Goal: Transaction & Acquisition: Purchase product/service

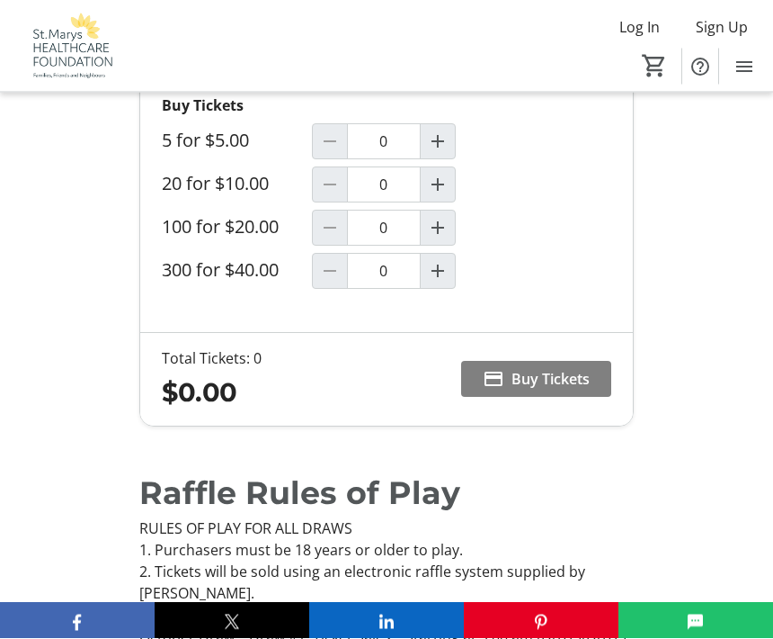
scroll to position [1279, 0]
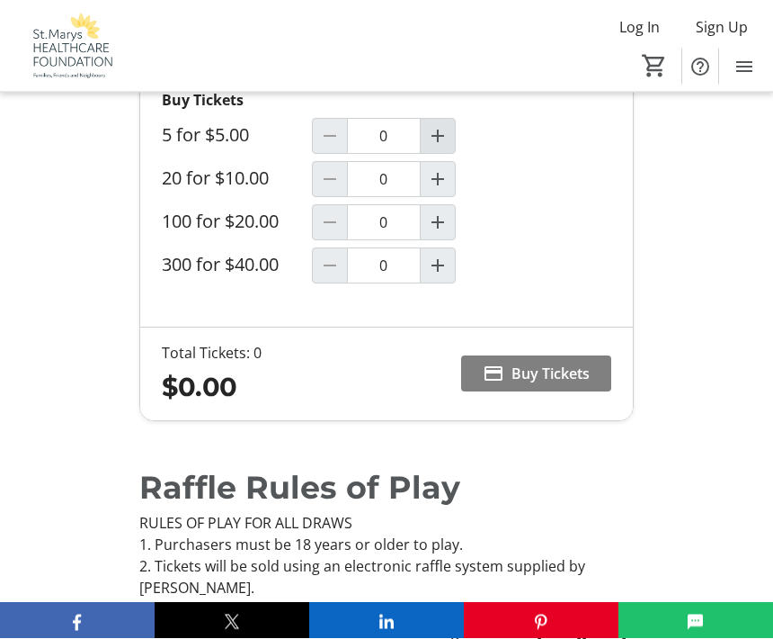
click at [439, 140] on mat-icon "Increment by one" at bounding box center [438, 137] width 22 height 22
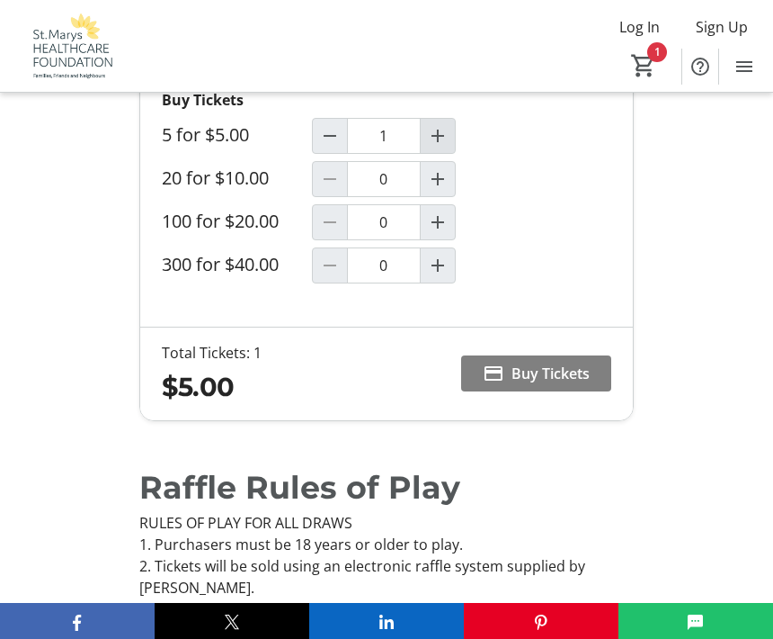
click at [443, 141] on mat-icon "Increment by one" at bounding box center [438, 136] width 22 height 22
click at [436, 137] on mat-icon "Increment by one" at bounding box center [438, 136] width 22 height 22
click at [439, 137] on mat-icon "Increment by one" at bounding box center [438, 136] width 22 height 22
type input "4"
click at [589, 375] on span "Buy Tickets" at bounding box center [551, 373] width 78 height 22
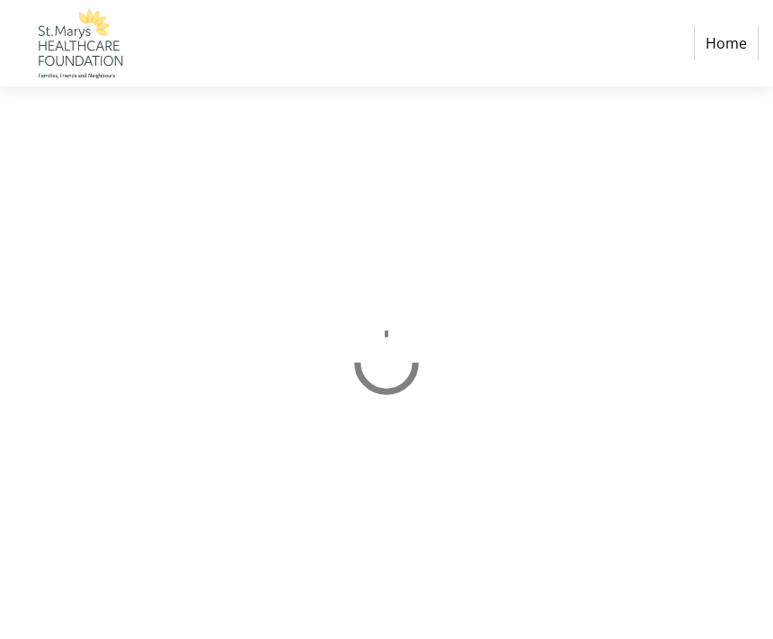
select select "CA"
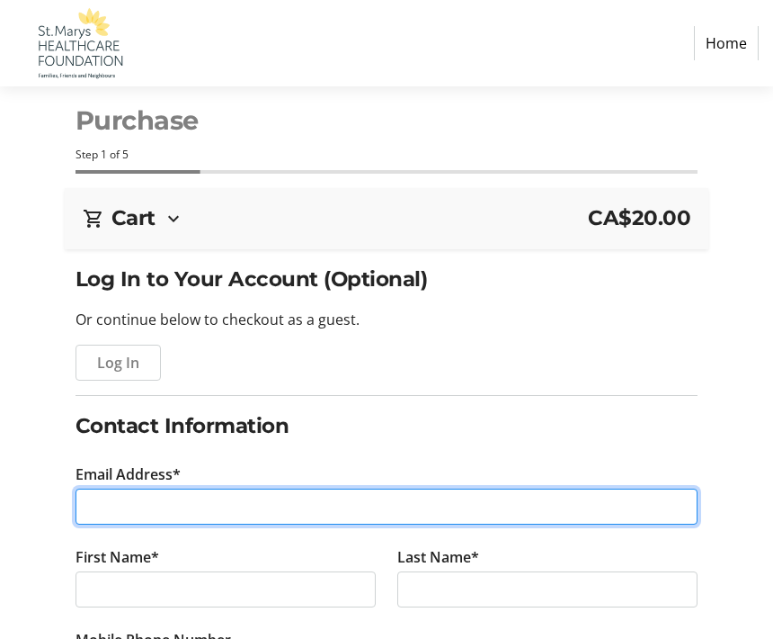
click at [139, 499] on input "Email Address*" at bounding box center [387, 506] width 623 height 36
type input "[EMAIL_ADDRESS][DOMAIN_NAME]"
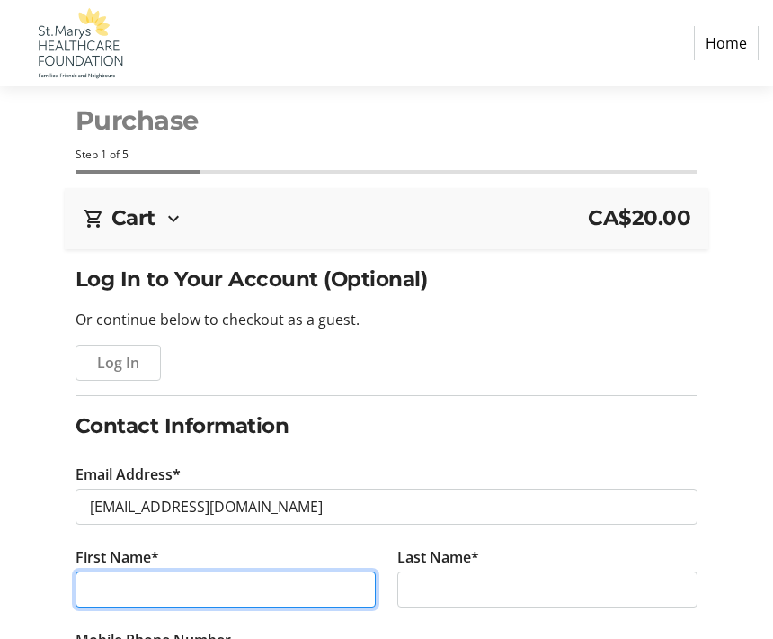
click at [106, 594] on input "First Name*" at bounding box center [226, 589] width 300 height 36
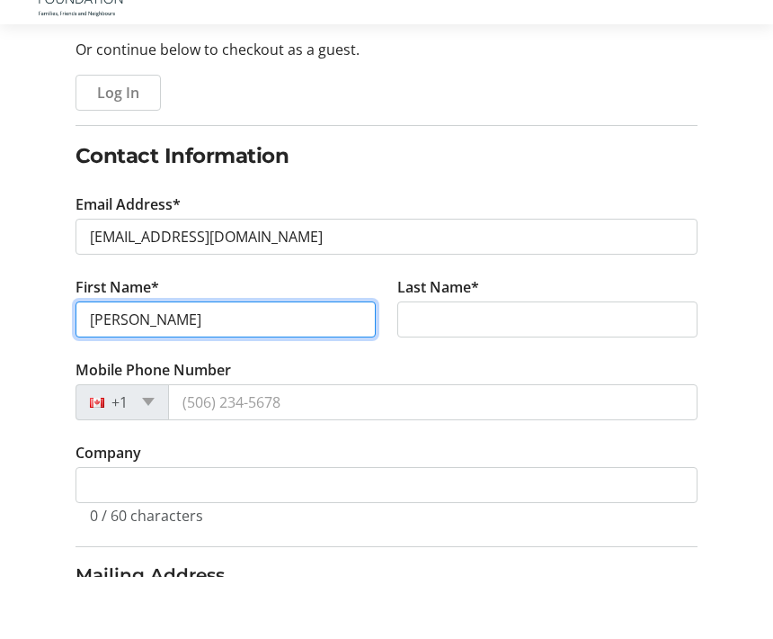
type input "[PERSON_NAME]"
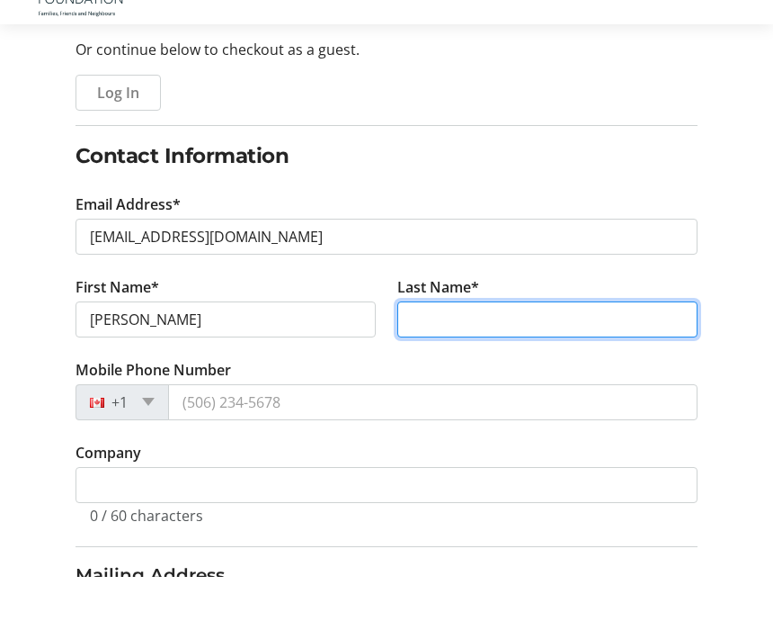
click at [502, 363] on input "Last Name*" at bounding box center [547, 381] width 300 height 36
type input "[PERSON_NAME]"
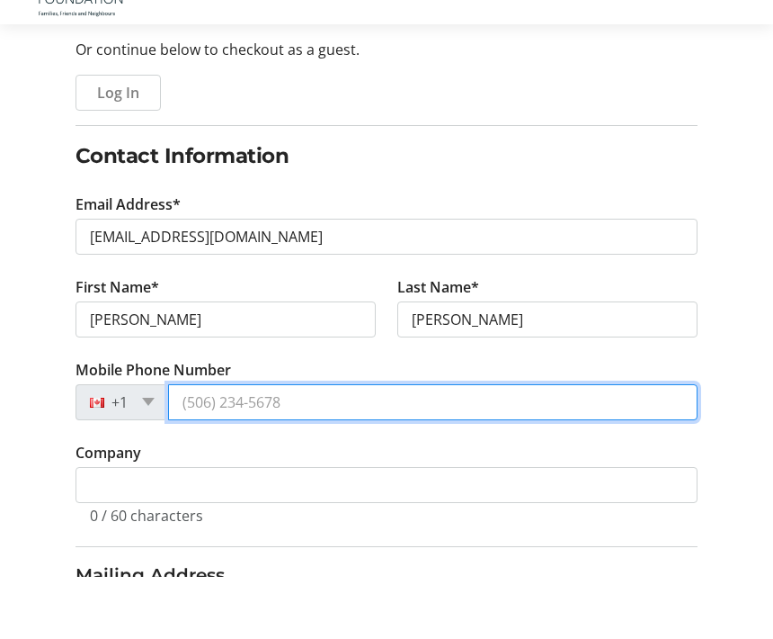
click at [213, 446] on input "Mobile Phone Number" at bounding box center [433, 464] width 531 height 36
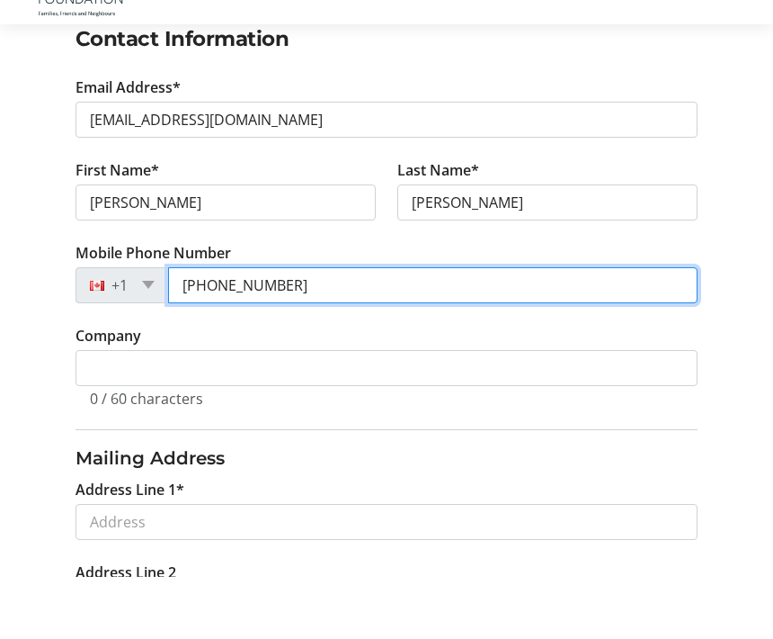
scroll to position [348, 0]
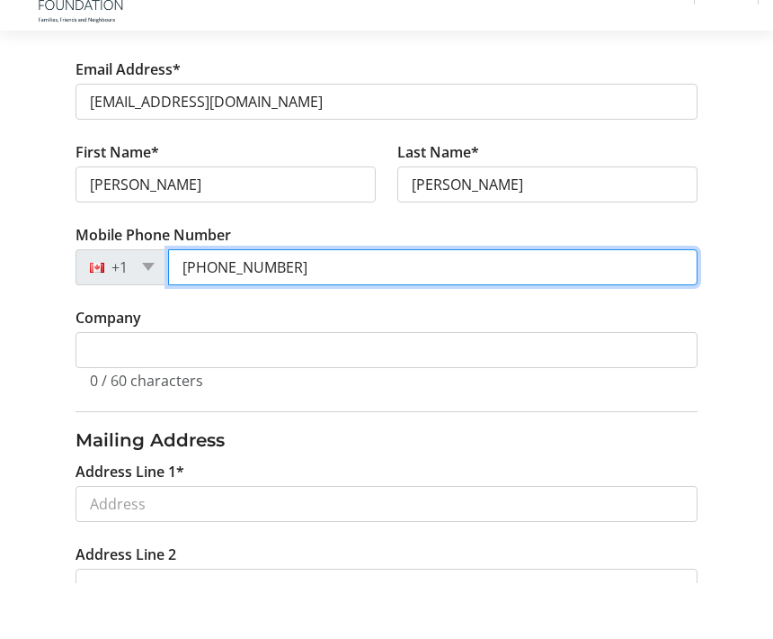
type input "[PHONE_NUMBER]"
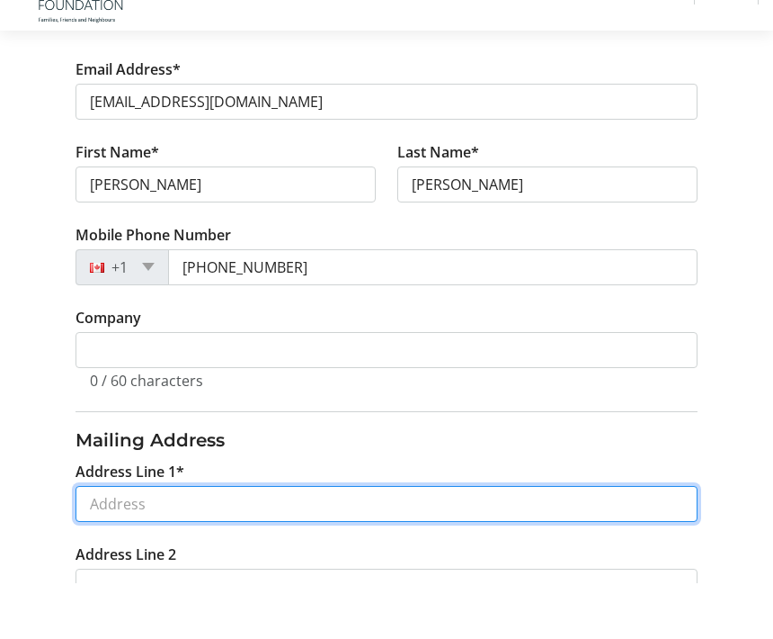
click at [120, 542] on input "Address Line 1*" at bounding box center [387, 560] width 623 height 36
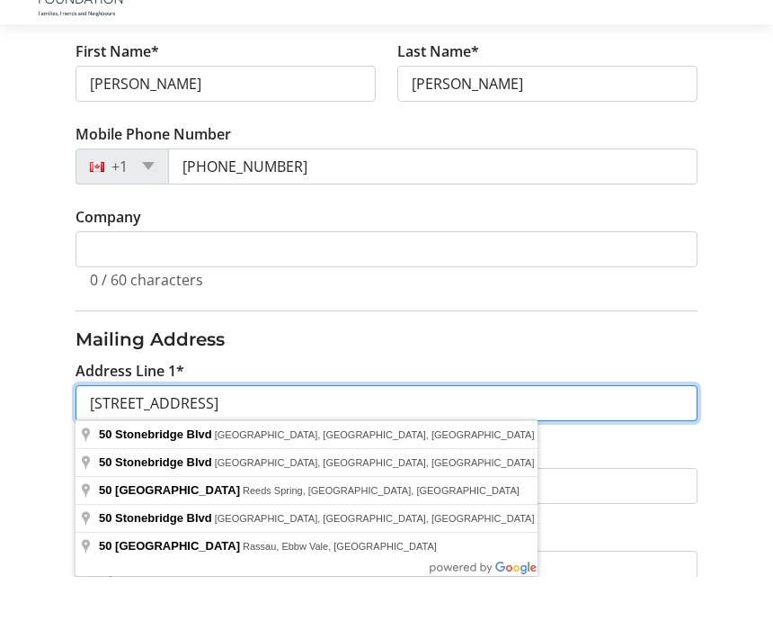
scroll to position [447, 0]
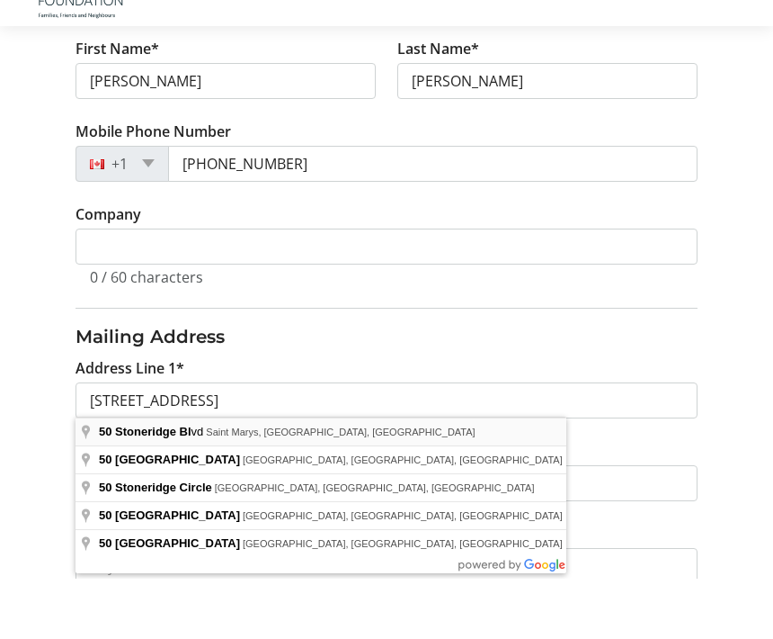
type input "[STREET_ADDRESS]"
type input "Saint Marys"
select select "ON"
type input "N4X 1E8"
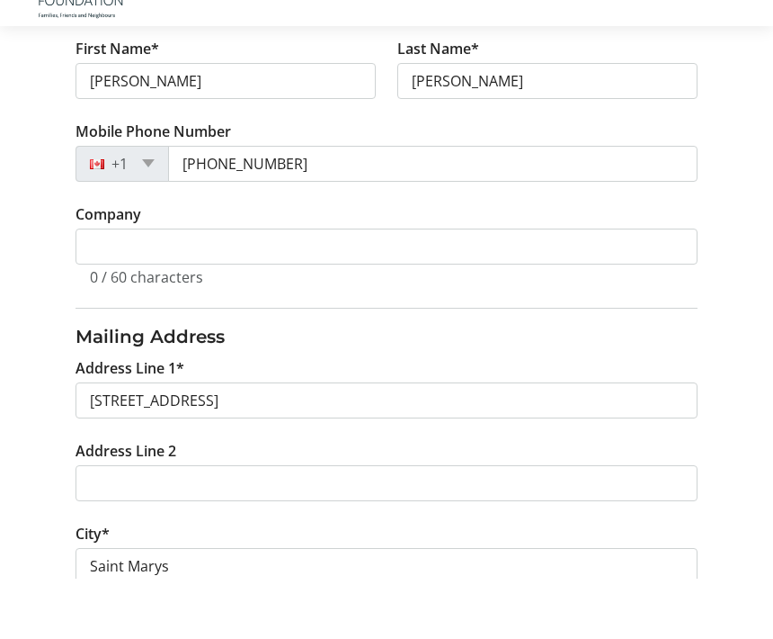
scroll to position [508, 0]
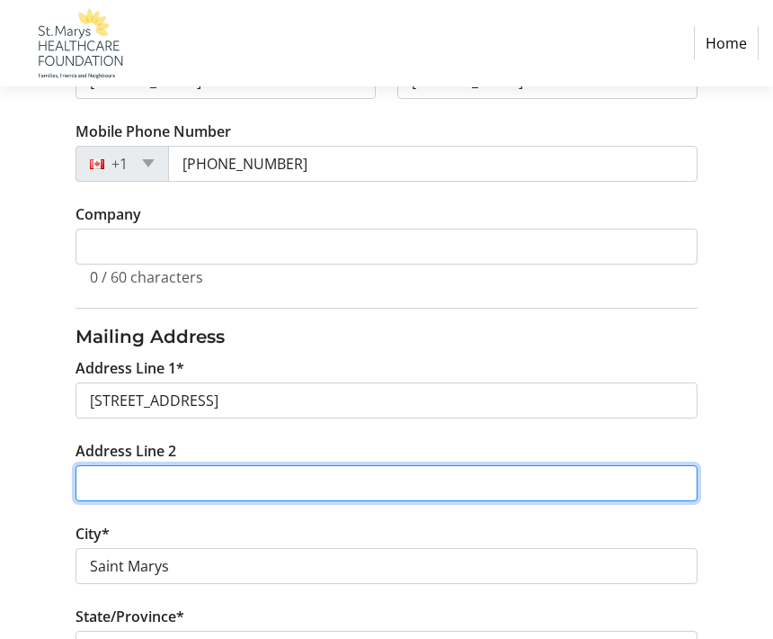
click at [173, 477] on input "Address Line 2" at bounding box center [387, 483] width 623 height 36
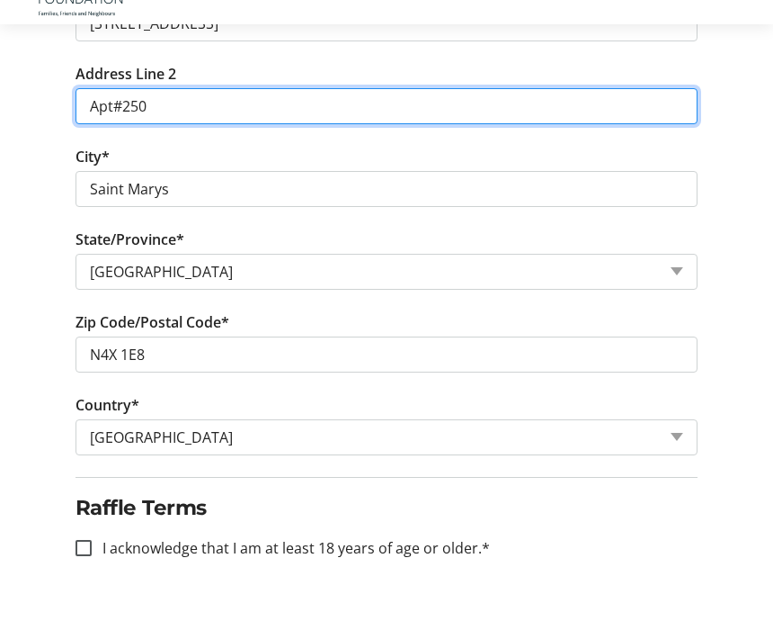
scroll to position [832, 0]
type input "Apt#250"
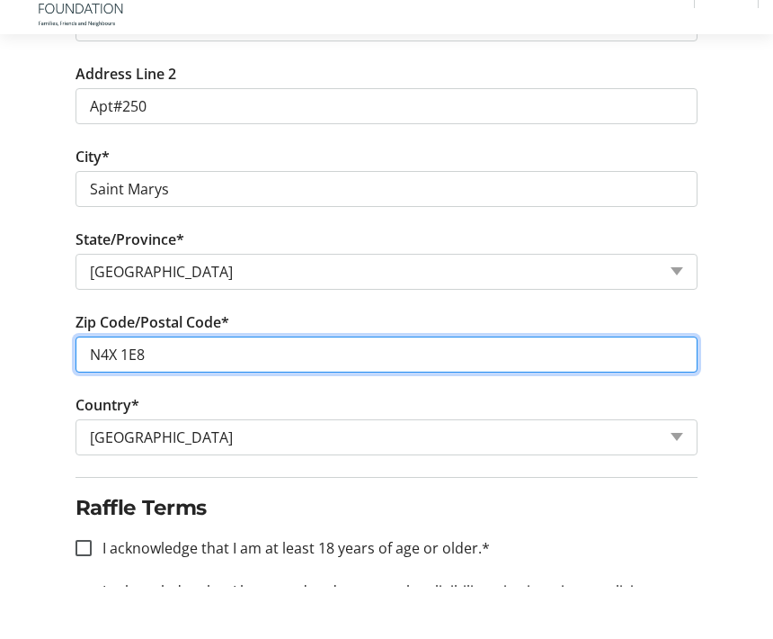
click at [195, 389] on input "N4X 1E8" at bounding box center [387, 407] width 623 height 36
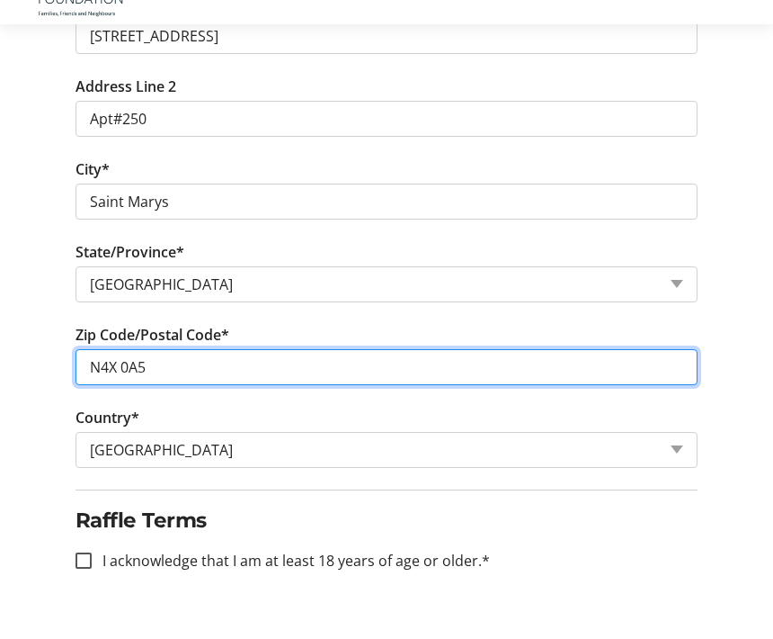
scroll to position [810, 0]
type input "N4X 0A5"
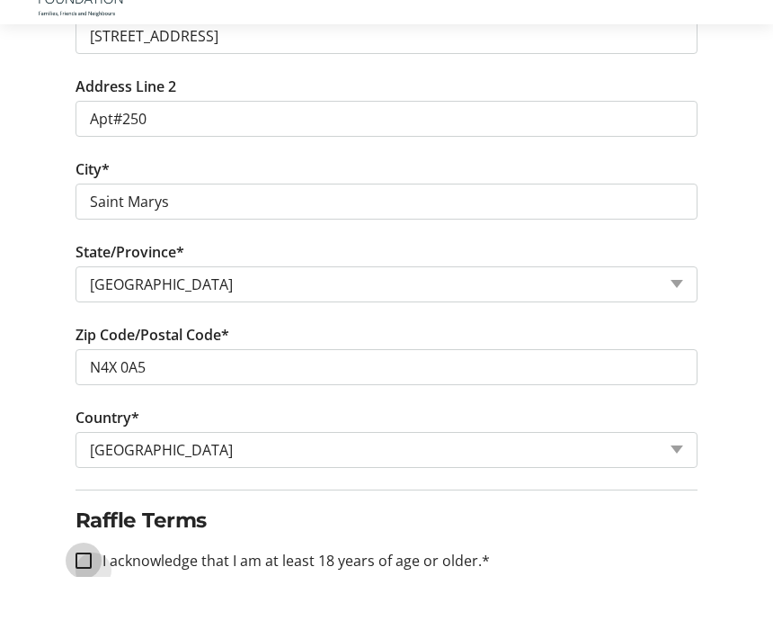
click at [81, 614] on input "I acknowledge that I am at least 18 years of age or older.*" at bounding box center [84, 622] width 16 height 16
checkbox input "true"
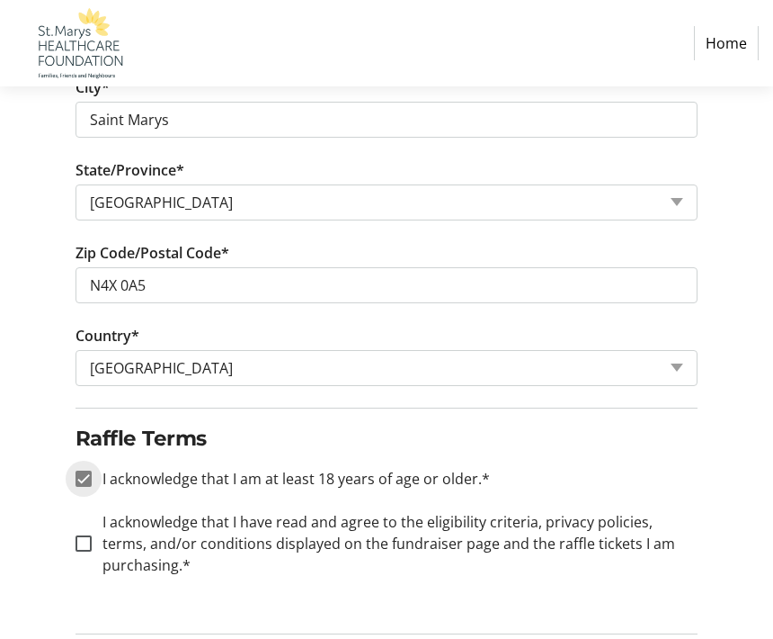
scroll to position [953, 0]
click at [81, 547] on input "I acknowledge that I have read and agree to the eligibility criteria, privacy p…" at bounding box center [84, 544] width 16 height 16
checkbox input "true"
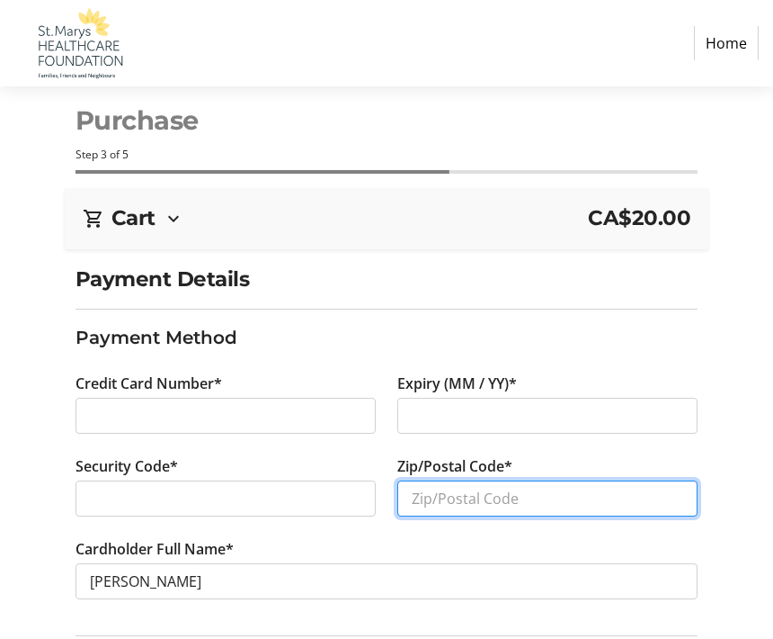
click at [657, 502] on input "Zip/Postal Code*" at bounding box center [547, 498] width 300 height 36
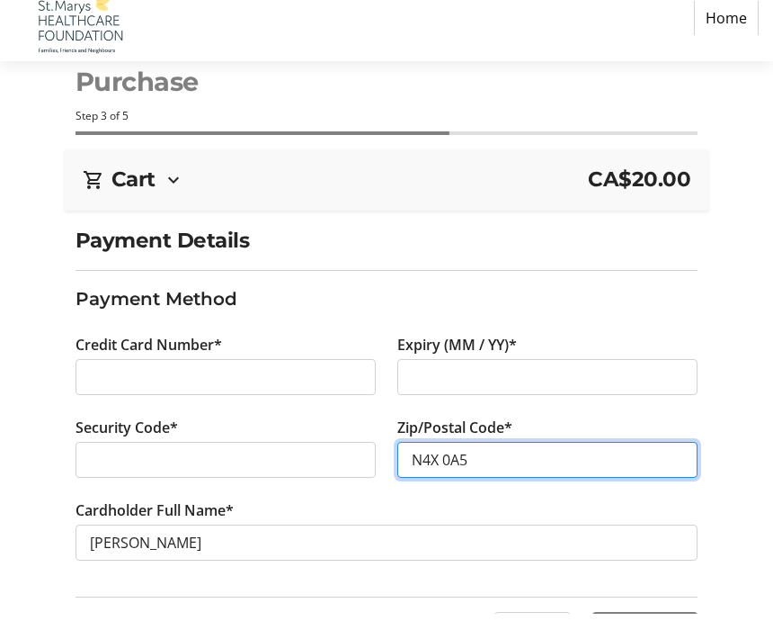
scroll to position [61, 0]
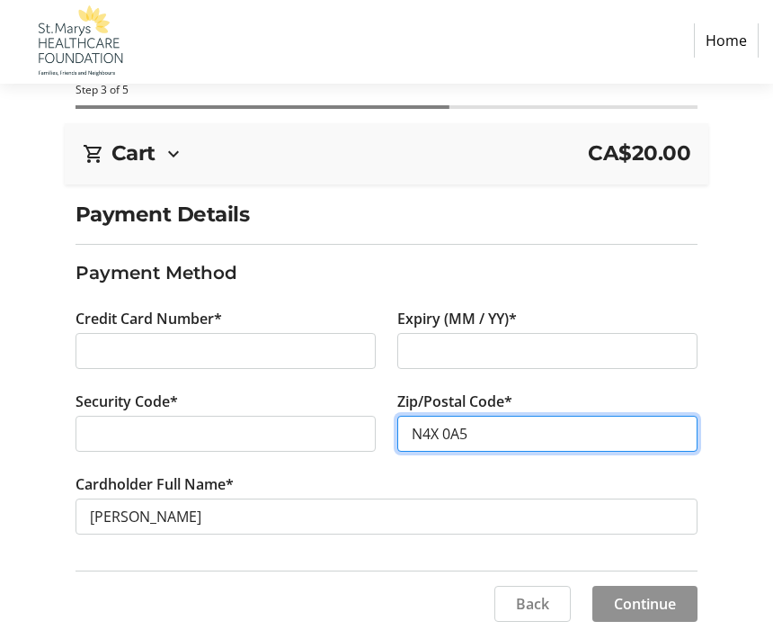
type input "N4X 0A5"
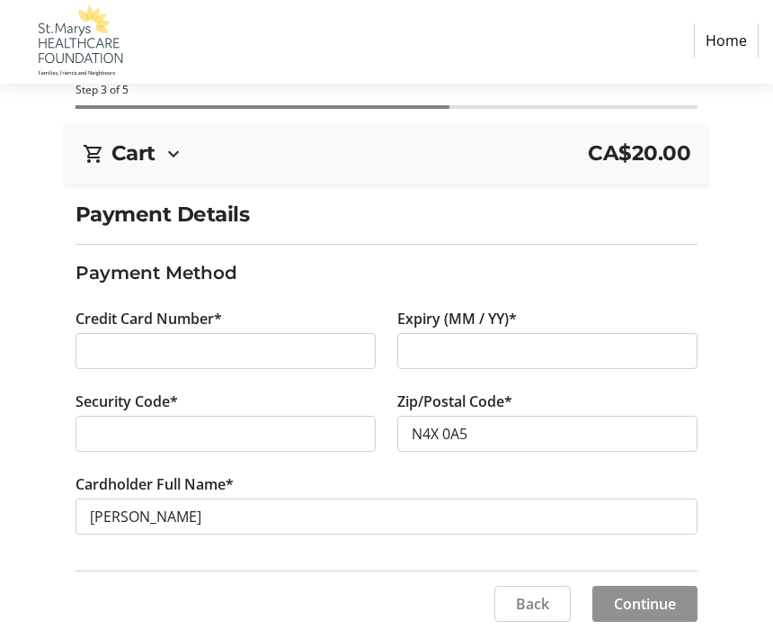
click at [682, 611] on span at bounding box center [645, 606] width 105 height 43
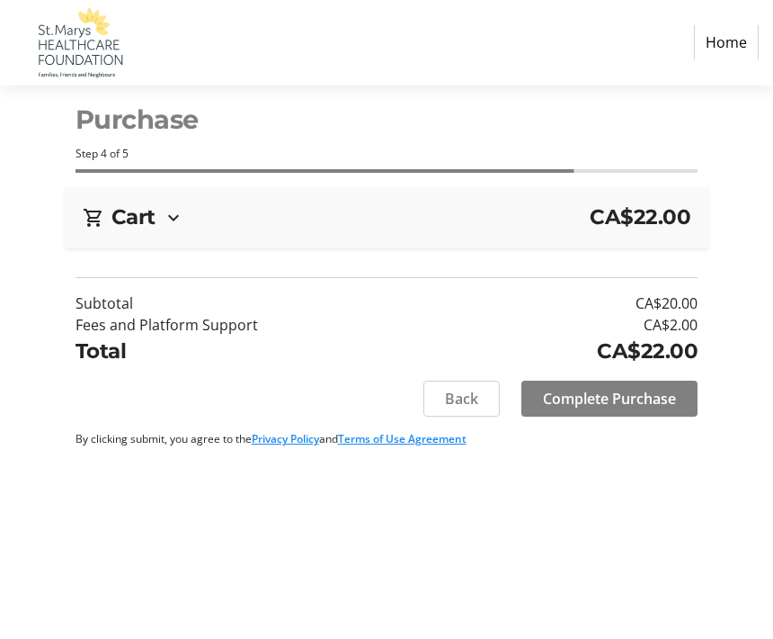
scroll to position [1, 0]
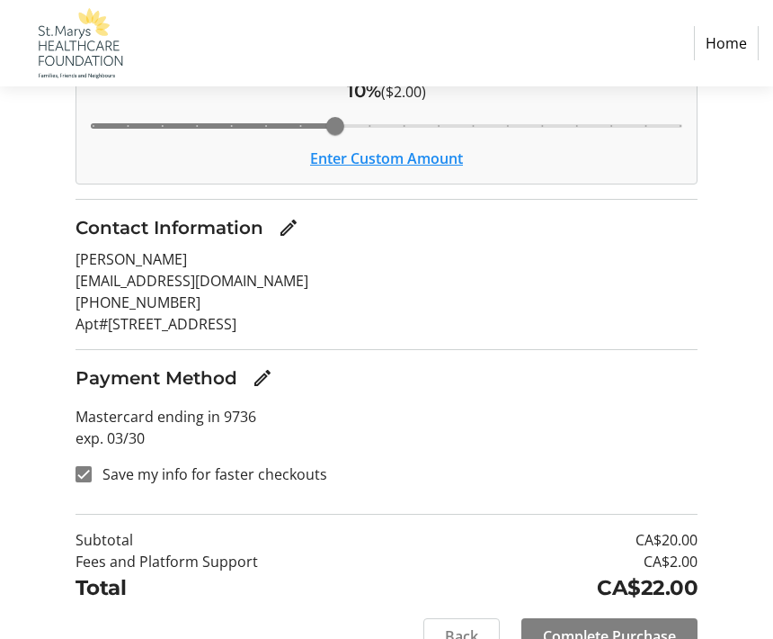
scroll to position [318, 0]
click at [692, 638] on span at bounding box center [610, 636] width 176 height 43
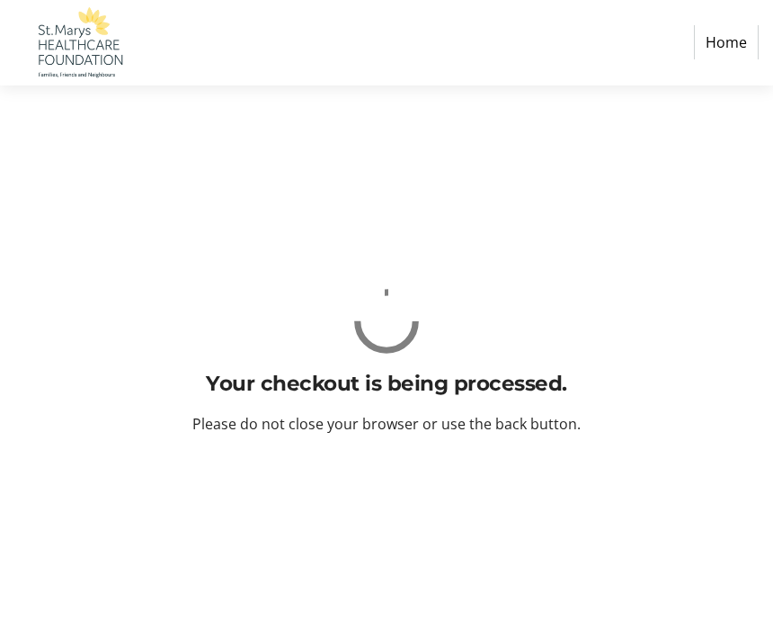
scroll to position [0, 0]
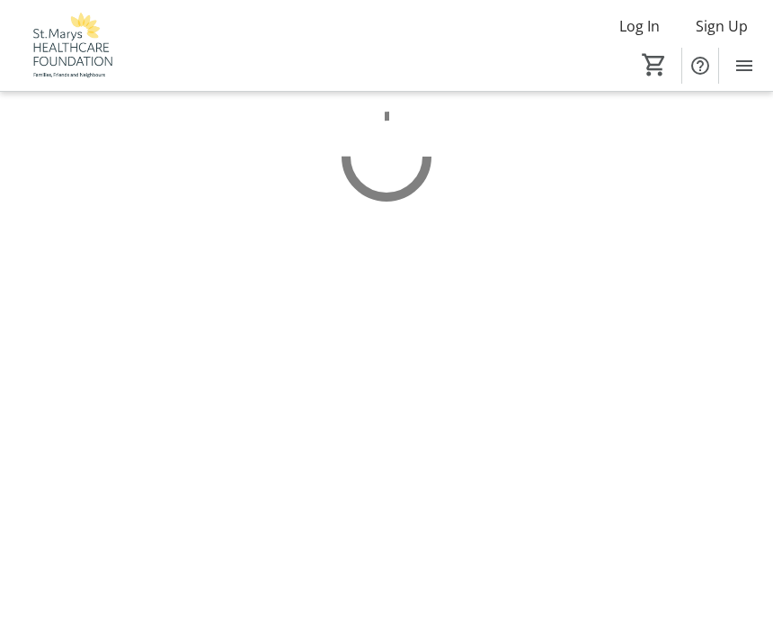
scroll to position [1, 0]
